Goal: Transaction & Acquisition: Book appointment/travel/reservation

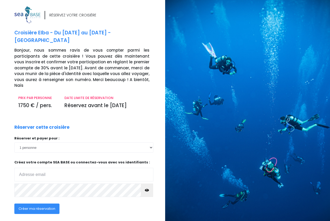
click at [62, 168] on input "email" at bounding box center [83, 175] width 139 height 14
type input "mf.flo@free.fr"
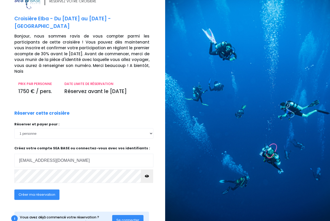
scroll to position [21, 0]
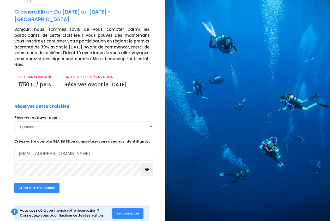
click at [147, 169] on icon "button" at bounding box center [147, 169] width 4 height 0
click at [98, 179] on div "Créer ma réservation" at bounding box center [68, 189] width 116 height 20
click at [145, 169] on icon "button" at bounding box center [147, 169] width 4 height 0
click at [44, 185] on span "Créer ma réservation" at bounding box center [36, 187] width 37 height 5
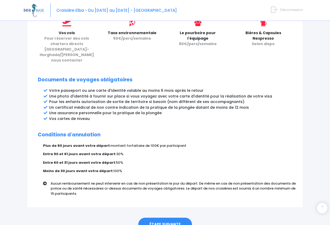
scroll to position [262, 0]
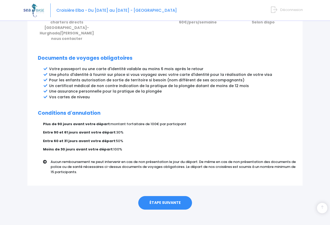
click at [177, 198] on link "ÉTAPE SUIVANTE" at bounding box center [165, 203] width 54 height 14
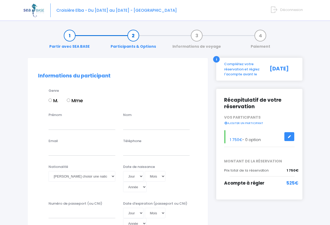
click at [50, 101] on input "M." at bounding box center [49, 99] width 3 height 3
radio input "true"
click at [54, 126] on input "Prénom" at bounding box center [81, 124] width 67 height 10
type input "[PERSON_NAME]"
type input "FLORENTIN"
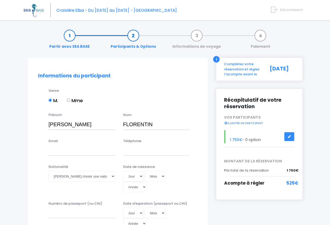
type input "[EMAIL_ADDRESS][DOMAIN_NAME]"
type input "0649818563"
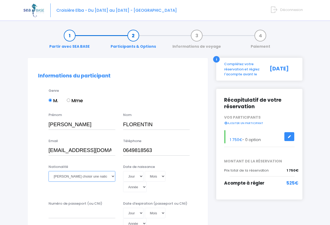
click at [114, 176] on select "Veuillez choisir une nationalité [DEMOGRAPHIC_DATA] Algerienne Allemande [GEOGR…" at bounding box center [81, 176] width 67 height 10
select select "Française"
click at [48, 171] on select "Veuillez choisir une nationalité Afghane Albanaise Algerienne Allemande America…" at bounding box center [81, 176] width 67 height 10
click at [141, 177] on select "Jour 01 02 03 04 05 06 07 08 09 10 11 12 13 14 15 16 17 18 19 20 21 22 23 24 25…" at bounding box center [133, 176] width 20 height 10
select select "02"
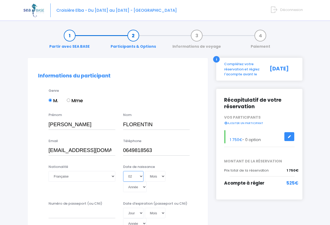
click at [123, 171] on select "Jour 01 02 03 04 05 06 07 08 09 10 11 12 13 14 15 16 17 18 19 20 21 22 23 24 25…" at bounding box center [133, 176] width 20 height 10
click at [164, 176] on select "Mois 01 02 03 04 05 06 07 08 09 10 11 12" at bounding box center [155, 176] width 21 height 10
select select "03"
click at [145, 171] on select "Mois 01 02 03 04 05 06 07 08 09 10 11 12" at bounding box center [155, 176] width 21 height 10
click at [145, 186] on select "Année 2045 2044 2043 2042 2041 2040 2039 2038 2037 2036 2035 2034 2033 2032 203…" at bounding box center [134, 187] width 23 height 10
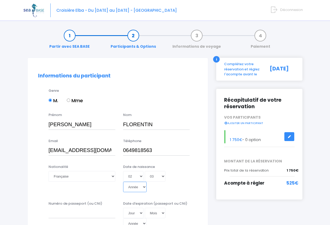
select select "1959"
click at [123, 182] on select "Année 2045 2044 2043 2042 2041 2040 2039 2038 2037 2036 2035 2034 2033 2032 203…" at bounding box center [134, 187] width 23 height 10
type input "1959-03-02"
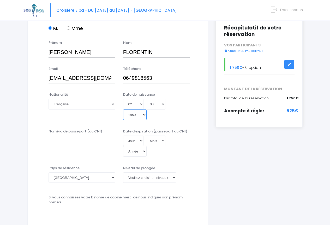
scroll to position [78, 0]
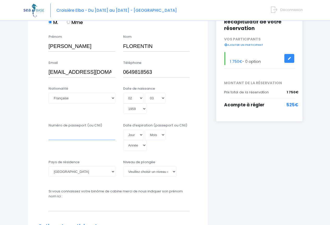
click at [54, 136] on input "Numéro de passeport (ou CNI)" at bounding box center [81, 134] width 67 height 10
type input "22EC52497 5"
click at [141, 134] on select "Jour 01 02 03 04 05 06 07 08 09 10 11 12 13 14 15 16 17 18 19 20 21 22 23 24 25…" at bounding box center [133, 134] width 20 height 10
select select "01"
click at [123, 129] on select "Jour 01 02 03 04 05 06 07 08 09 10 11 12 13 14 15 16 17 18 19 20 21 22 23 24 25…" at bounding box center [133, 134] width 20 height 10
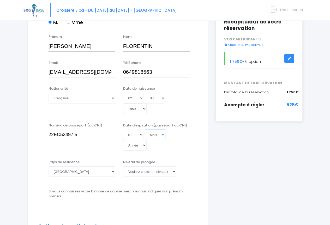
click at [162, 134] on select "Mois 01 02 03 04 05 06 07 08 09 10 11 12" at bounding box center [155, 134] width 21 height 10
select select "07"
click at [145, 129] on select "Mois 01 02 03 04 05 06 07 08 09 10 11 12" at bounding box center [155, 134] width 21 height 10
click at [142, 145] on select "Année 2045 2044 2043 2042 2041 2040 2039 2038 2037 2036 2035 2034 2033 2032 203…" at bounding box center [134, 145] width 23 height 10
select select "2022"
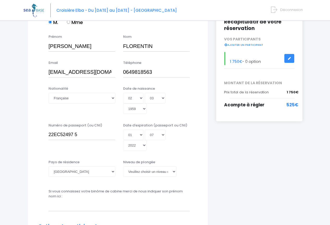
click at [123, 150] on select "Année 2045 2044 2043 2042 2041 2040 2039 2038 2037 2036 2035 2034 2033 2032 203…" at bounding box center [134, 145] width 23 height 10
type input "2022-07-01"
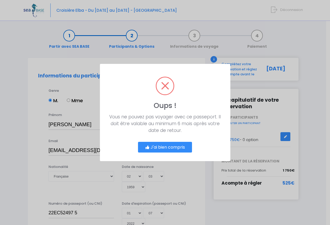
scroll to position [0, 0]
click at [182, 144] on button "J'ai bien compris" at bounding box center [167, 147] width 54 height 11
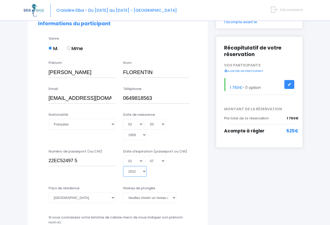
scroll to position [56, 0]
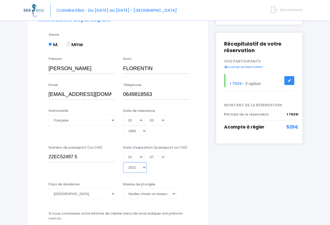
click at [144, 167] on select "Année 2045 2044 2043 2042 2041 2040 2039 2038 2037 2036 2035 2034 2033 2032 203…" at bounding box center [134, 167] width 23 height 10
click at [165, 131] on div "Jour 01 02 03 04 05 06 07 08 09 10 11 12 13 14 15 16 17 18 19 20 21 22 23 24 25…" at bounding box center [156, 125] width 67 height 21
click at [139, 157] on select "Jour 01 02 03 04 05 06 07 08 09 10 11 12 13 14 15 16 17 18 19 20 21 22 23 24 25…" at bounding box center [133, 157] width 20 height 10
select select "30"
click at [123, 162] on select "Jour 01 02 03 04 05 06 07 08 09 10 11 12 13 14 15 16 17 18 19 20 21 22 23 24 25…" at bounding box center [133, 157] width 20 height 10
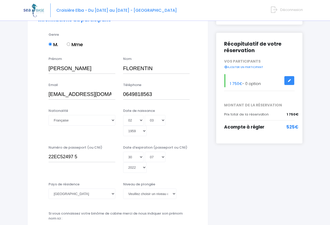
type input "2022-07-30"
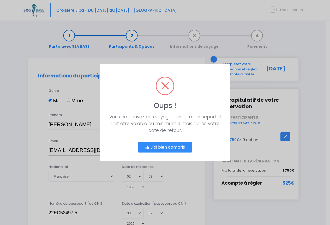
scroll to position [0, 0]
click at [163, 146] on button "J'ai bien compris" at bounding box center [167, 147] width 54 height 11
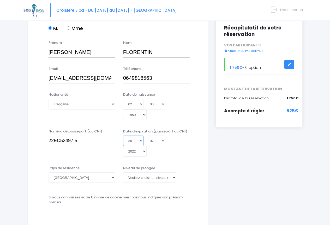
scroll to position [78, 0]
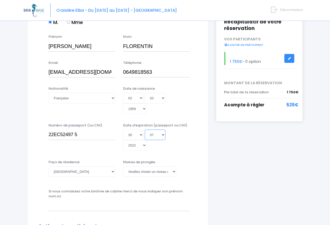
click at [163, 135] on select "Mois 01 02 03 04 05 06 07 08 09 10 11 12" at bounding box center [155, 134] width 21 height 10
select select "06"
click at [145, 140] on select "Mois 01 02 03 04 05 06 07 08 09 10 11 12" at bounding box center [155, 134] width 21 height 10
type input "2022-06-30"
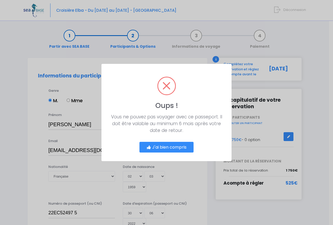
click at [162, 147] on button "J'ai bien compris" at bounding box center [167, 147] width 54 height 11
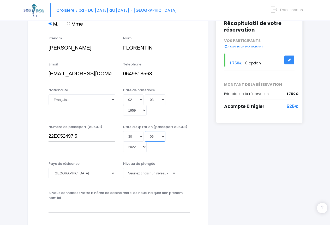
scroll to position [104, 0]
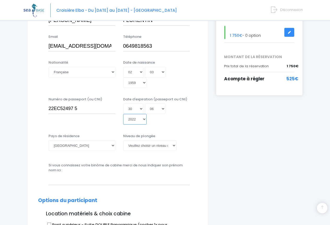
click at [144, 120] on select "Année 2045 2044 2043 2042 2041 2040 2039 2038 2037 2036 2035 2034 2033 2032 203…" at bounding box center [134, 119] width 23 height 10
select select "2032"
click at [123, 114] on select "Année 2045 2044 2043 2042 2041 2040 2039 2038 2037 2036 2035 2034 2033 2032 203…" at bounding box center [134, 119] width 23 height 10
type input "2032-06-30"
click at [174, 121] on div "Jour 01 02 03 04 05 06 07 08 09 10 11 12 13 14 15 16 17 18 19 20 21 22 23 24 25…" at bounding box center [156, 113] width 67 height 21
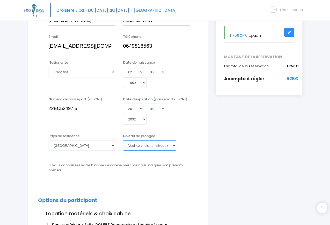
click at [174, 145] on select "Veuillez choisir un niveau de plongée Non plongeur Junior OW diver Adventure OW…" at bounding box center [149, 145] width 53 height 10
select select "N2"
click at [123, 140] on select "Veuillez choisir un niveau de plongée Non plongeur Junior OW diver Adventure OW…" at bounding box center [149, 145] width 53 height 10
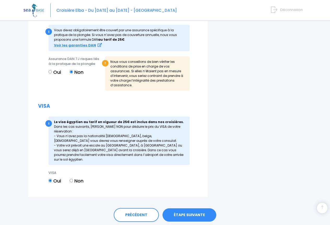
scroll to position [638, 0]
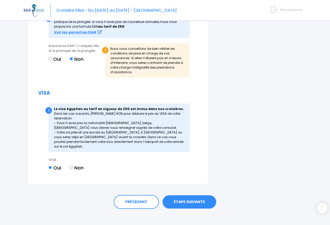
click at [198, 198] on link "ÉTAPE SUIVANTE" at bounding box center [189, 202] width 54 height 14
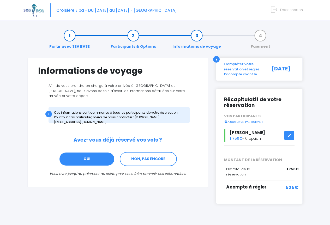
click at [99, 155] on link "OUI" at bounding box center [87, 159] width 56 height 14
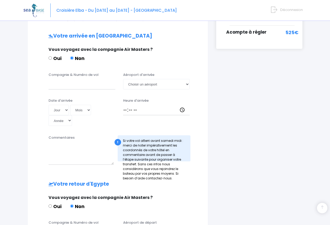
scroll to position [157, 0]
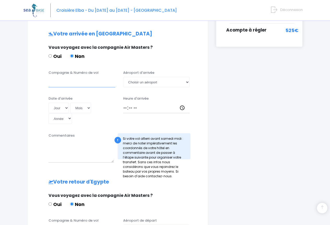
click at [54, 77] on input "Compagnie & Numéro de vol" at bounding box center [81, 82] width 67 height 10
type input "easy Jet EJU4657"
click at [187, 77] on select "Choisir un aéroport Hurghada Marsa Alam" at bounding box center [156, 82] width 67 height 10
select select "Hurghada"
click at [123, 77] on select "Choisir un aéroport Hurghada Marsa Alam" at bounding box center [156, 82] width 67 height 10
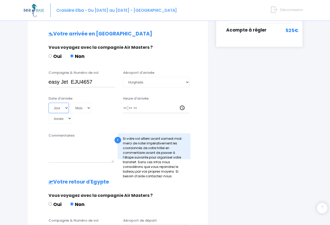
click at [67, 103] on select "Jour 01 02 03 04 05 06 07 08 09 10 11 12 13 14 15 16 17 18 19 20 21 22 23 24 25…" at bounding box center [58, 108] width 20 height 10
select select "16"
click at [48, 103] on select "Jour 01 02 03 04 05 06 07 08 09 10 11 12 13 14 15 16 17 18 19 20 21 22 23 24 25…" at bounding box center [58, 108] width 20 height 10
click at [88, 103] on select "Mois 01 02 03 04 05 06 07 08 09 10 11 12" at bounding box center [80, 108] width 21 height 10
select select "05"
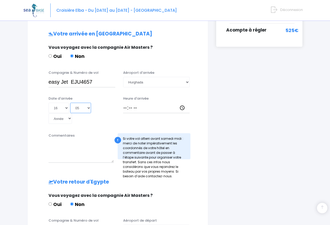
click at [70, 103] on select "Mois 01 02 03 04 05 06 07 08 09 10 11 12" at bounding box center [80, 108] width 21 height 10
click at [68, 113] on select "Année 2045 2044 2043 2042 2041 2040 2039 2038 2037 2036 2035 2034 2033 2032 203…" at bounding box center [59, 118] width 23 height 10
select select "2026"
click at [48, 113] on select "Année 2045 2044 2043 2042 2041 2040 2039 2038 2037 2036 2035 2034 2033 2032 203…" at bounding box center [59, 118] width 23 height 10
type input "2026-05-16"
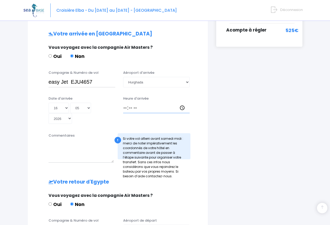
click at [125, 103] on input "Heure d'arrivée" at bounding box center [156, 108] width 67 height 10
click at [183, 103] on input "Heure d'arrivée" at bounding box center [156, 108] width 67 height 10
type input "18:00"
click at [216, 119] on div "i Complétez votre réservation et réglez l'acompte avant le 10/10/2025 Récapitul…" at bounding box center [259, 111] width 94 height 421
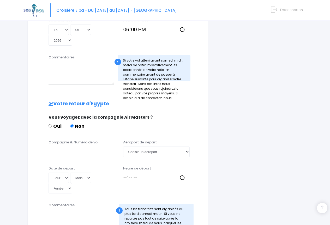
scroll to position [261, 0]
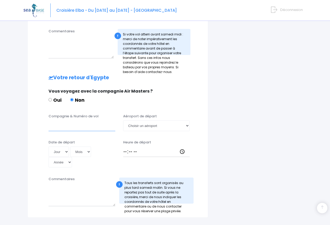
click at [50, 124] on input "Compagnie & Numéro de vol" at bounding box center [81, 125] width 67 height 10
type input "Easy Jet EJU4658"
click at [187, 121] on select "Choisir un aéroport Hurghada Marsa Alam" at bounding box center [156, 125] width 67 height 10
select select "Hurghada"
click at [123, 120] on select "Choisir un aéroport Hurghada Marsa Alam" at bounding box center [156, 125] width 67 height 10
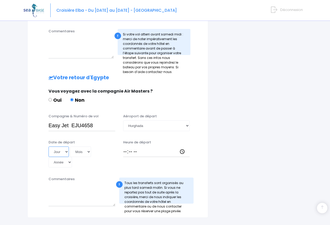
click at [67, 146] on select "Jour 01 02 03 04 05 06 07 08 09 10 11 12 13 14 15 16 17 18 19 20 21 22 23 24 25…" at bounding box center [58, 151] width 20 height 10
select select "23"
click at [48, 146] on select "Jour 01 02 03 04 05 06 07 08 09 10 11 12 13 14 15 16 17 18 19 20 21 22 23 24 25…" at bounding box center [58, 151] width 20 height 10
click at [90, 146] on select "Mois 01 02 03 04 05 06 07 08 09 10 11 12" at bounding box center [80, 151] width 21 height 10
select select "05"
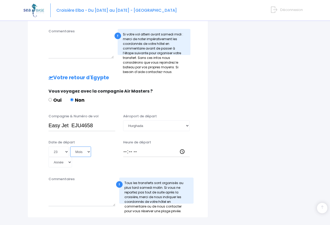
click at [70, 146] on select "Mois 01 02 03 04 05 06 07 08 09 10 11 12" at bounding box center [80, 151] width 21 height 10
click at [69, 157] on select "Année 2045 2044 2043 2042 2041 2040 2039 2038 2037 2036 2035 2034 2033 2032 203…" at bounding box center [59, 162] width 23 height 10
select select "2026"
click at [48, 157] on select "Année 2045 2044 2043 2042 2041 2040 2039 2038 2037 2036 2035 2034 2033 2032 203…" at bounding box center [59, 162] width 23 height 10
type input "[DATE]"
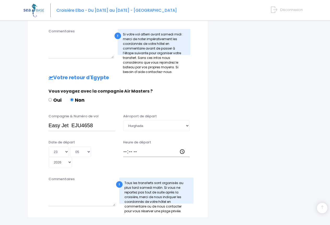
click at [125, 146] on input "Heure de départ" at bounding box center [156, 151] width 67 height 10
click at [183, 147] on input "Heure de départ" at bounding box center [156, 151] width 67 height 10
type input "18:50"
click at [202, 133] on div "Informations de voyage Afin de vous prendre en charge à votre arrivée à Hurghad…" at bounding box center [117, 7] width 181 height 421
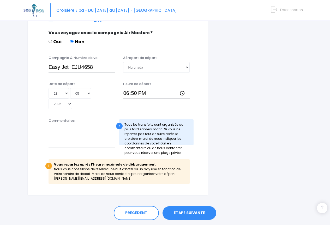
scroll to position [330, 0]
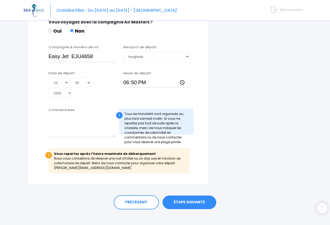
click at [187, 196] on link "ÉTAPE SUIVANTE" at bounding box center [189, 202] width 54 height 14
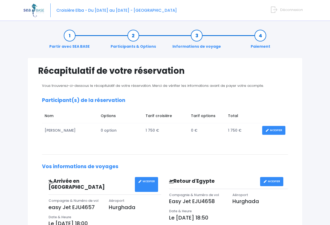
click at [277, 131] on link "MODIFIER" at bounding box center [273, 130] width 23 height 9
click at [151, 131] on td "1 750 €" at bounding box center [165, 130] width 45 height 14
click at [150, 129] on td "1 750 €" at bounding box center [165, 130] width 45 height 14
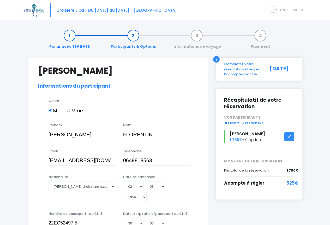
select select "N2"
click at [289, 137] on icon at bounding box center [289, 137] width 4 height 0
select select "N2"
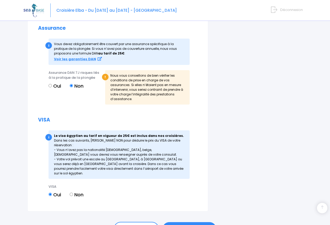
scroll to position [648, 0]
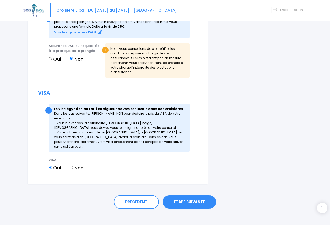
click at [200, 195] on link "ÉTAPE SUIVANTE" at bounding box center [189, 202] width 54 height 14
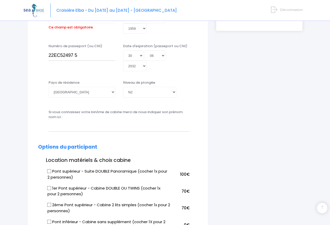
scroll to position [129, 0]
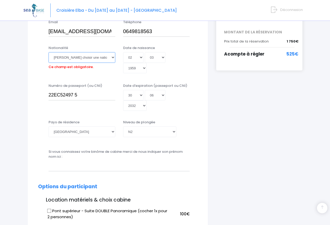
click at [113, 57] on select "Veuillez choisir une nationalité Afghane Albanaise Algerienne Allemande America…" at bounding box center [81, 57] width 67 height 10
select select "Française"
click at [48, 52] on select "Veuillez choisir une nationalité Afghane Albanaise Algerienne Allemande America…" at bounding box center [81, 57] width 67 height 10
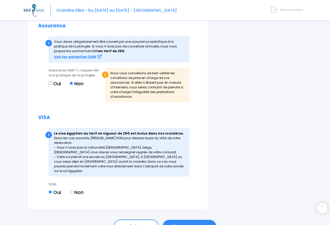
scroll to position [648, 0]
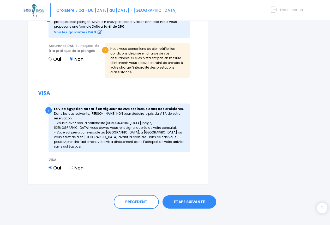
click at [190, 196] on link "ÉTAPE SUIVANTE" at bounding box center [189, 202] width 54 height 14
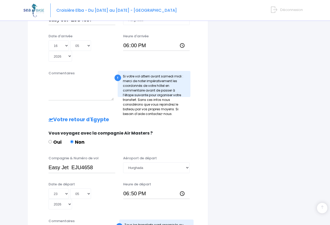
scroll to position [294, 0]
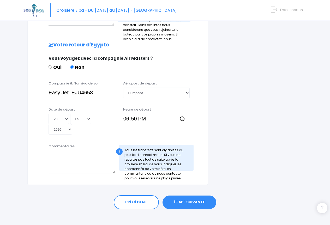
click at [198, 195] on link "ÉTAPE SUIVANTE" at bounding box center [189, 202] width 54 height 14
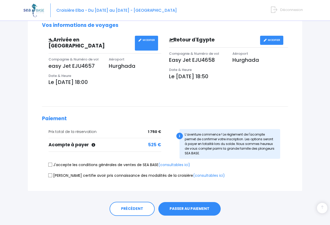
scroll to position [147, 0]
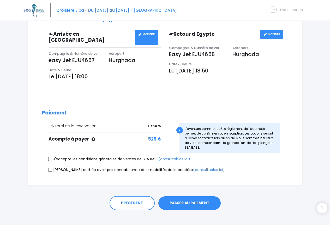
click at [190, 196] on button "PASSER AU PAIEMENT" at bounding box center [189, 203] width 62 height 14
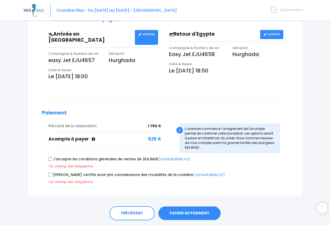
scroll to position [157, 0]
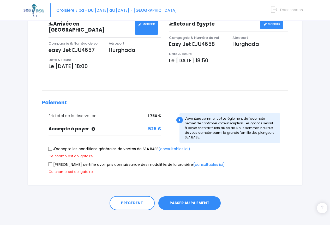
click at [51, 147] on input "J'accepte les conditions générales de ventes de SEA BASE (consultables ici)" at bounding box center [50, 149] width 4 height 4
checkbox input "true"
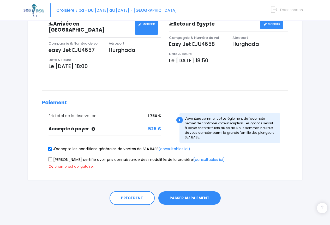
scroll to position [152, 0]
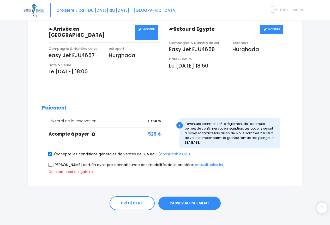
click at [49, 162] on input "[PERSON_NAME] certifie avoir pris connaissance des modalités de la croisière (c…" at bounding box center [50, 164] width 4 height 4
checkbox input "true"
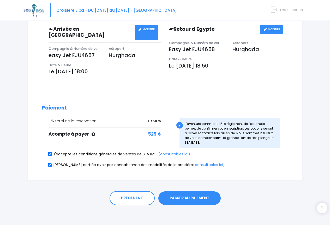
scroll to position [147, 0]
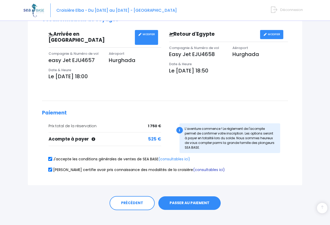
click at [193, 167] on link "(consultables ici)" at bounding box center [209, 169] width 32 height 5
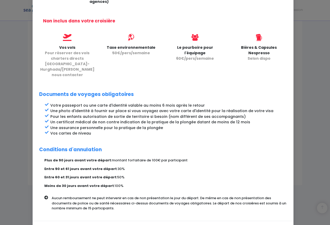
scroll to position [197, 0]
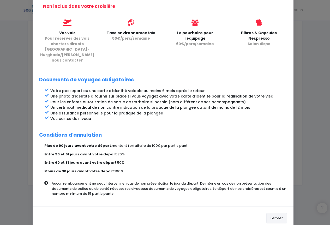
click at [280, 213] on button "Fermer" at bounding box center [276, 218] width 21 height 10
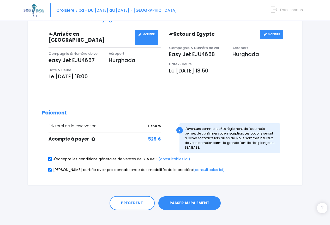
click at [186, 198] on button "PASSER AU PAIEMENT" at bounding box center [189, 203] width 62 height 14
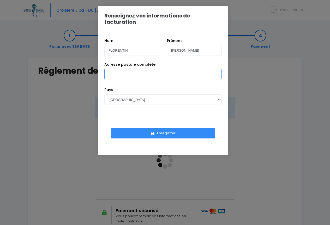
click at [154, 69] on input "Adresse postale complète" at bounding box center [162, 74] width 117 height 10
click at [118, 69] on input "7 rue albert de vatimesnil" at bounding box center [162, 74] width 117 height 10
click at [133, 69] on input "7 rue Albert de vatimesnil" at bounding box center [162, 74] width 117 height 10
click at [152, 69] on input "7 rue Albert de Vatimesnil" at bounding box center [162, 74] width 117 height 10
type input "[STREET_ADDRESS]"
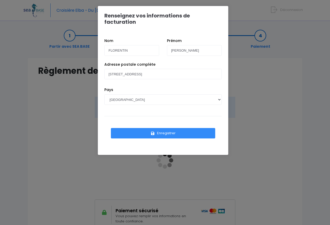
click at [165, 128] on button "Enregistrer" at bounding box center [163, 133] width 104 height 10
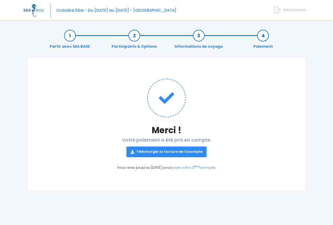
click at [167, 151] on link "Télécharger la facture de l'acompte" at bounding box center [167, 151] width 80 height 10
